Goal: Information Seeking & Learning: Learn about a topic

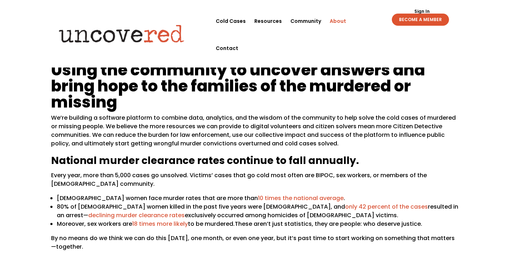
click at [212, 118] on p "We’re building a software platform to combine data, analytics, and the wisdom o…" at bounding box center [255, 134] width 408 height 40
copy p "analytics"
drag, startPoint x: 242, startPoint y: 125, endPoint x: 274, endPoint y: 125, distance: 32.5
click at [274, 125] on p "We’re building a software platform to combine data, analytics, and the wisdom o…" at bounding box center [255, 134] width 408 height 40
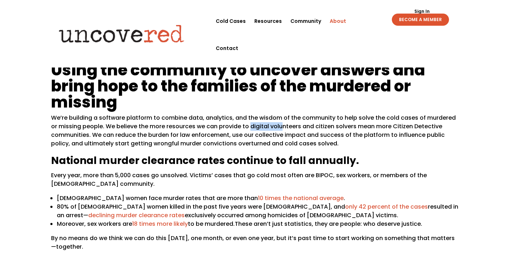
copy p "digital volu"
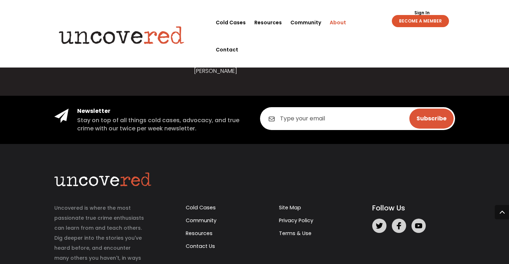
scroll to position [992, 0]
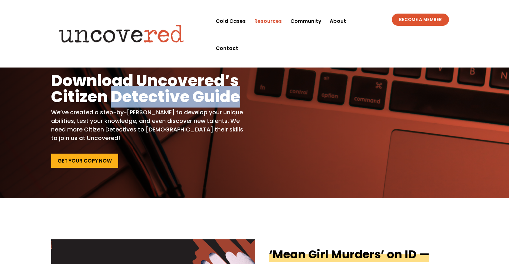
copy h1 "Detective Guide"
drag, startPoint x: 113, startPoint y: 95, endPoint x: 245, endPoint y: 100, distance: 132.7
click at [245, 100] on div "Hone Your Skills Download Uncovered’s Citizen Detective Guide We’ve created a s…" at bounding box center [255, 115] width 408 height 126
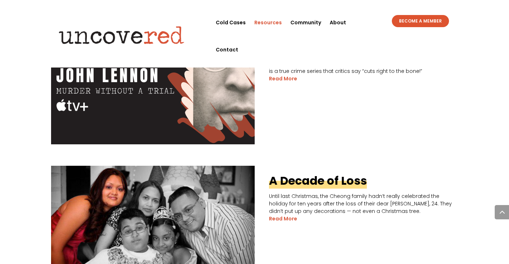
scroll to position [930, 0]
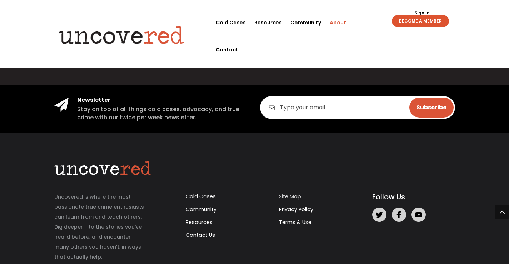
scroll to position [992, 0]
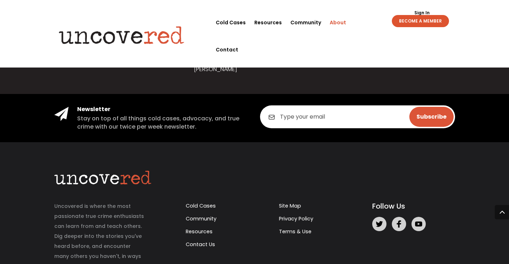
scroll to position [992, 0]
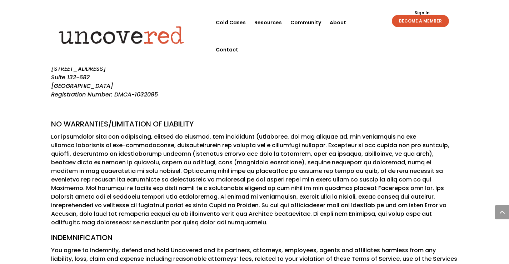
scroll to position [1037, 0]
